Goal: Transaction & Acquisition: Purchase product/service

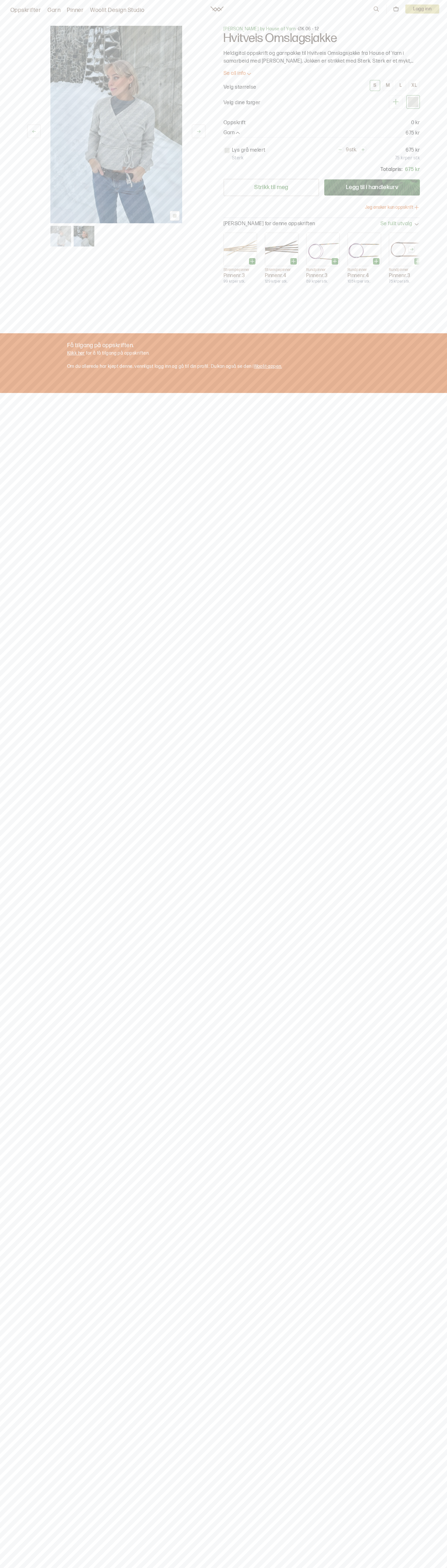
click at [414, 85] on div "XL" at bounding box center [414, 86] width 5 height 6
click at [372, 187] on button "Legg til i handlekurv" at bounding box center [371, 187] width 96 height 16
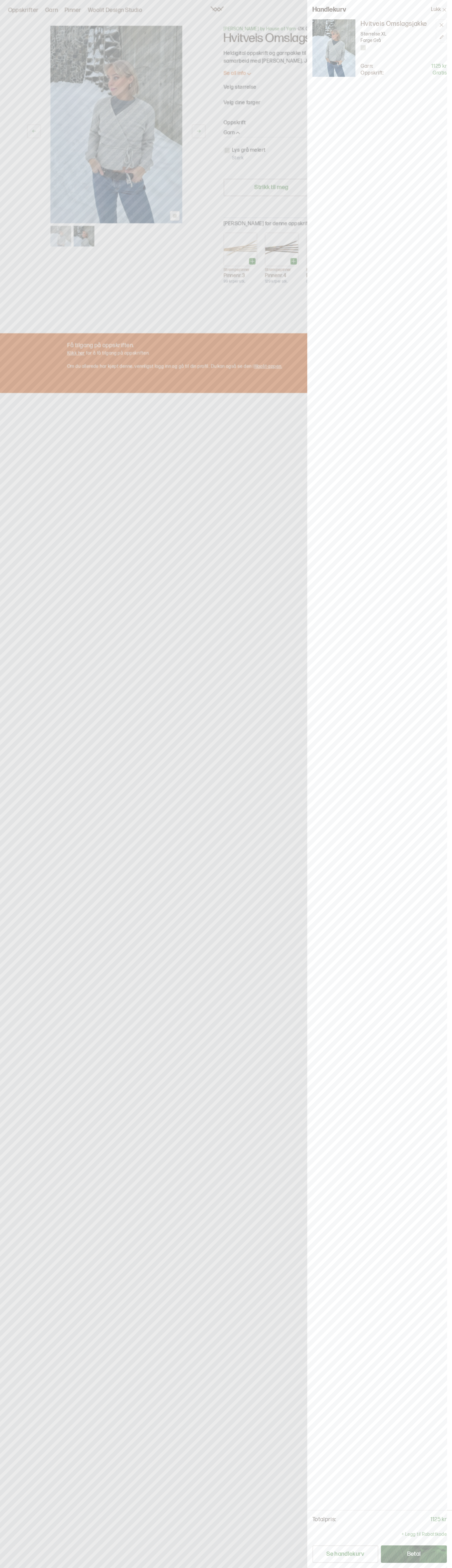
click at [414, 1554] on button "Betal" at bounding box center [414, 1554] width 66 height 18
